Goal: Task Accomplishment & Management: Complete application form

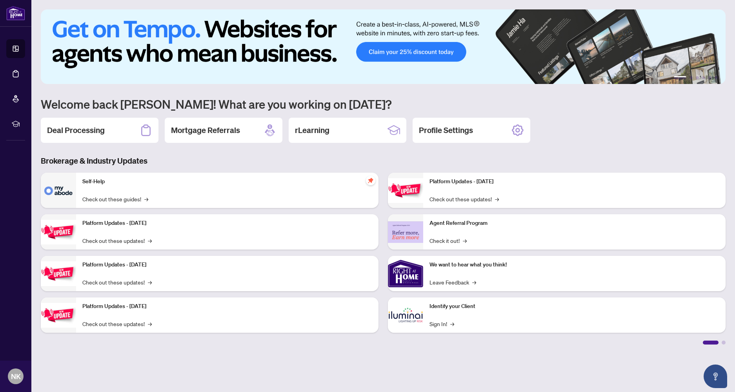
click at [148, 130] on icon at bounding box center [146, 130] width 13 height 13
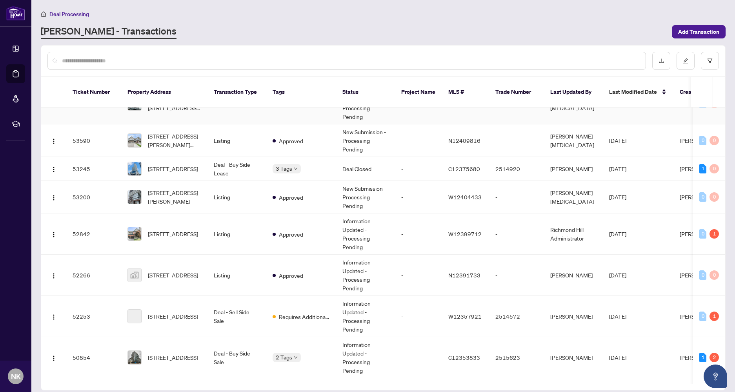
scroll to position [270, 0]
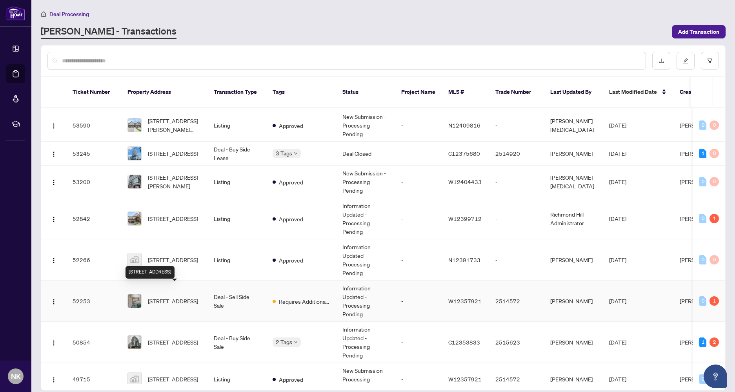
click at [158, 297] on span "[STREET_ADDRESS]" at bounding box center [173, 301] width 50 height 9
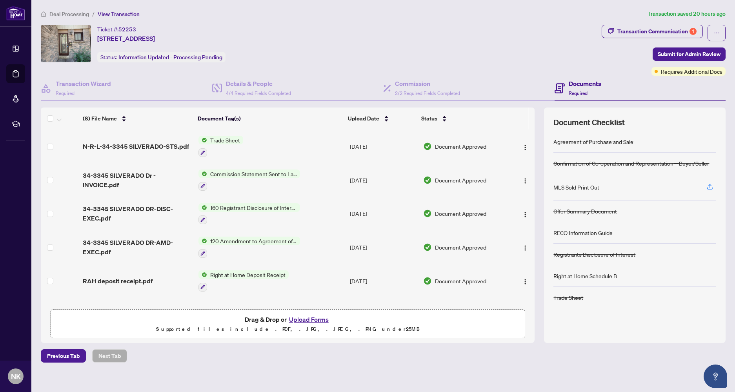
scroll to position [85, 0]
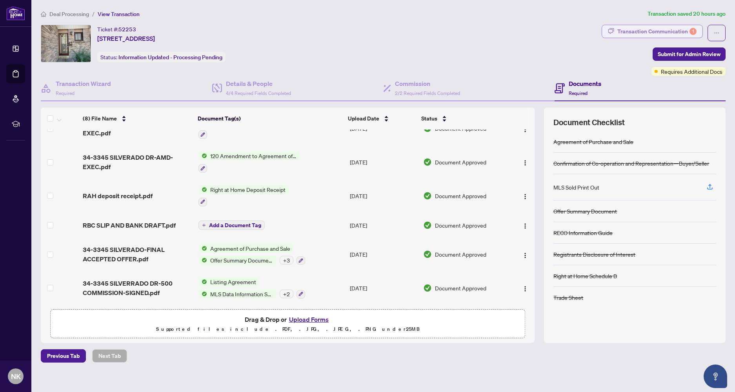
click at [680, 34] on div "Transaction Communication 1" at bounding box center [657, 31] width 79 height 13
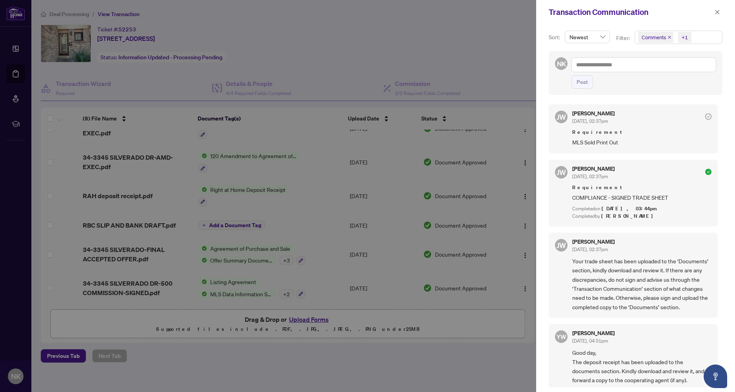
drag, startPoint x: 492, startPoint y: 69, endPoint x: 467, endPoint y: 244, distance: 177.1
click at [492, 69] on div at bounding box center [367, 196] width 735 height 392
click at [719, 12] on icon "close" at bounding box center [717, 11] width 5 height 5
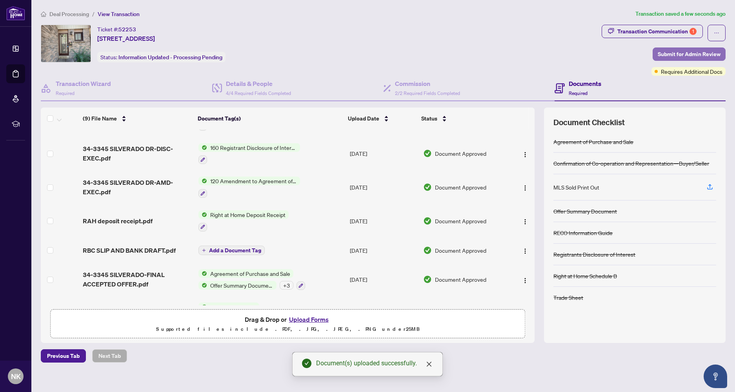
click at [689, 53] on span "Submit for Admin Review" at bounding box center [689, 54] width 63 height 13
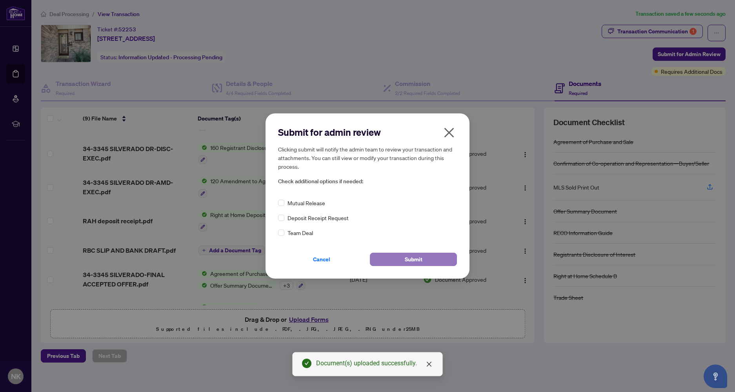
click at [412, 262] on span "Submit" at bounding box center [414, 259] width 18 height 13
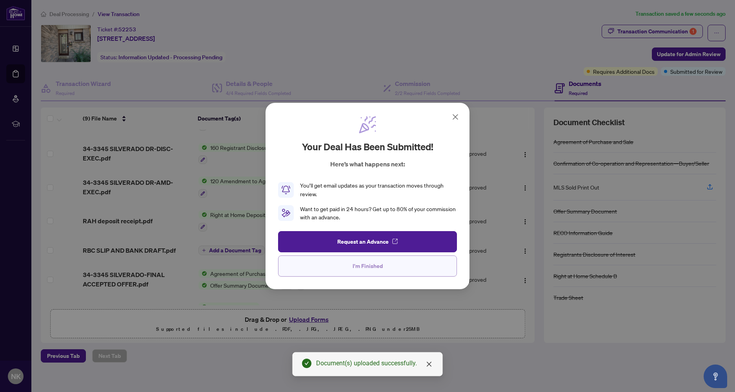
click at [376, 273] on button "I'm Finished" at bounding box center [367, 265] width 179 height 21
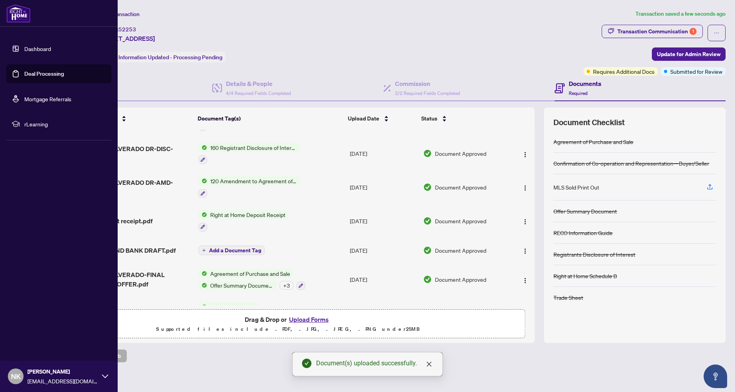
click at [31, 49] on link "Dashboard" at bounding box center [37, 48] width 27 height 7
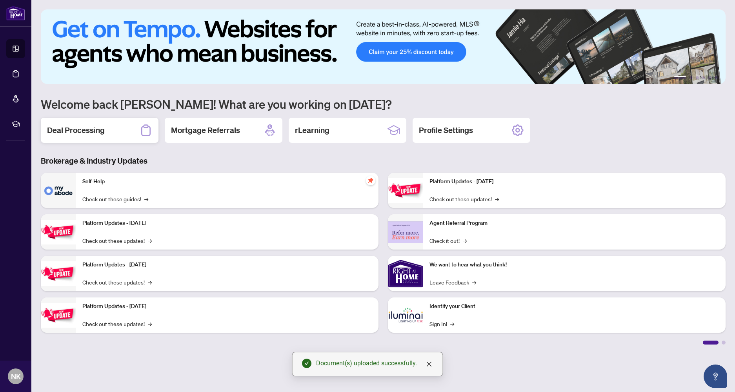
click at [106, 125] on div "Deal Processing" at bounding box center [100, 130] width 118 height 25
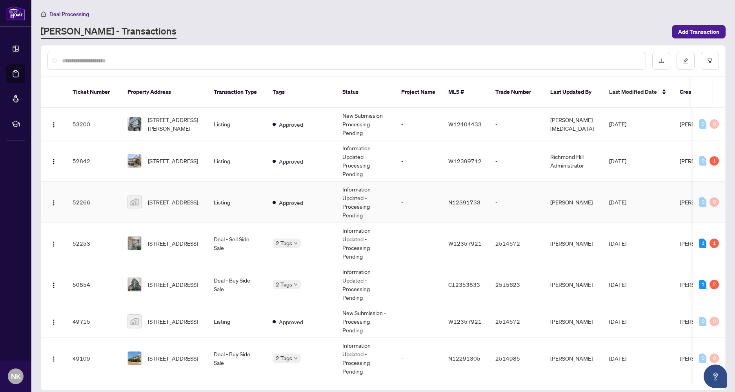
scroll to position [328, 0]
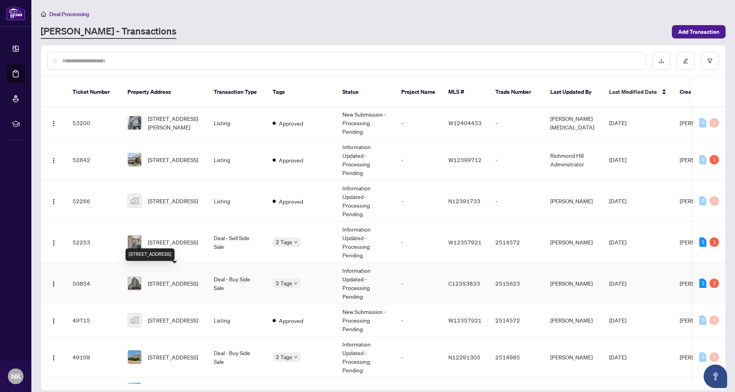
click at [177, 279] on span "[STREET_ADDRESS]" at bounding box center [173, 283] width 50 height 9
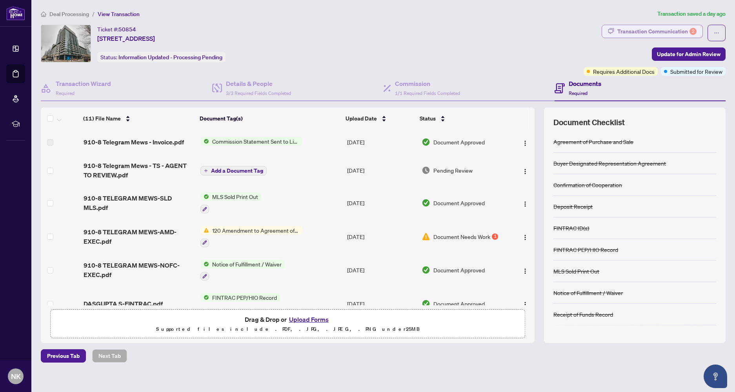
click at [643, 32] on div "Transaction Communication 2" at bounding box center [657, 31] width 79 height 13
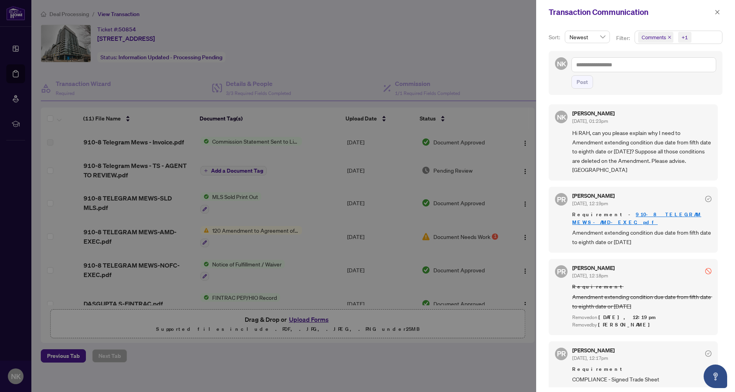
scroll to position [0, 0]
click at [447, 40] on div at bounding box center [367, 196] width 735 height 392
click at [722, 13] on button "button" at bounding box center [718, 11] width 10 height 9
